Goal: Check status: Check status

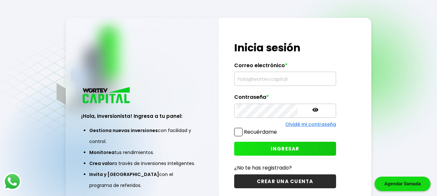
type input "[EMAIL_ADDRESS][DOMAIN_NAME]"
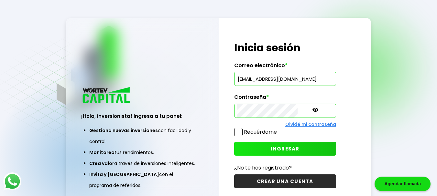
click at [271, 148] on span "INGRESAR" at bounding box center [285, 149] width 29 height 7
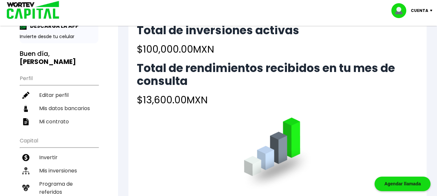
scroll to position [26, 0]
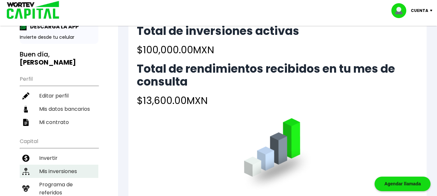
click at [73, 171] on li "Mis inversiones" at bounding box center [59, 171] width 79 height 13
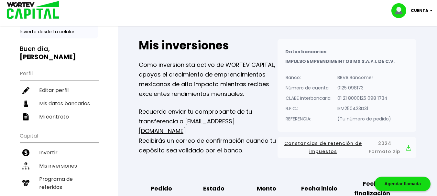
scroll to position [30, 0]
